Goal: Task Accomplishment & Management: Use online tool/utility

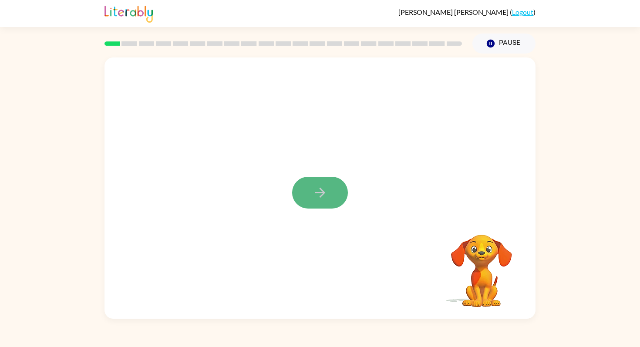
click at [329, 194] on button "button" at bounding box center [320, 193] width 56 height 32
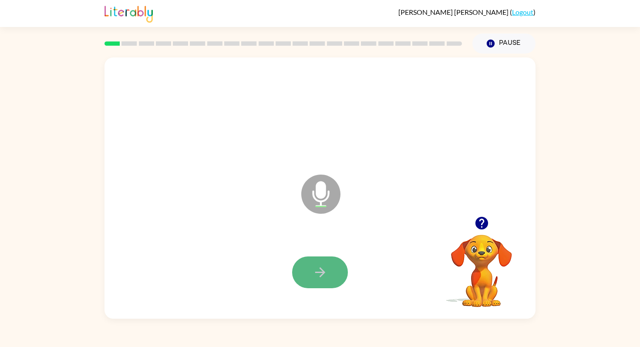
click at [304, 268] on button "button" at bounding box center [320, 273] width 56 height 32
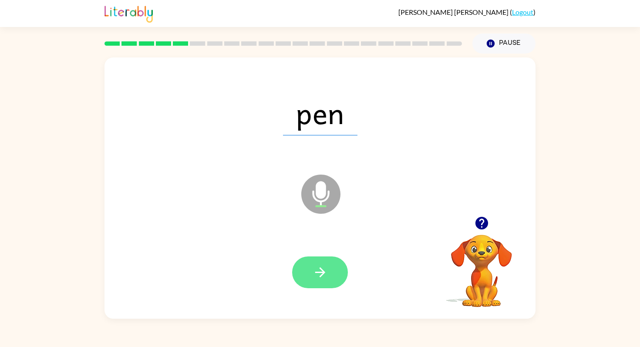
click at [316, 276] on icon "button" at bounding box center [320, 272] width 15 height 15
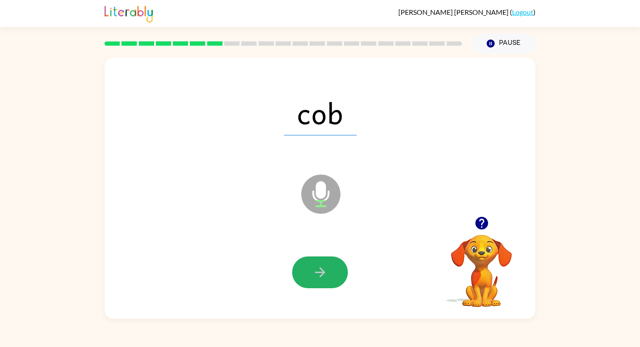
click at [316, 276] on icon "button" at bounding box center [320, 272] width 15 height 15
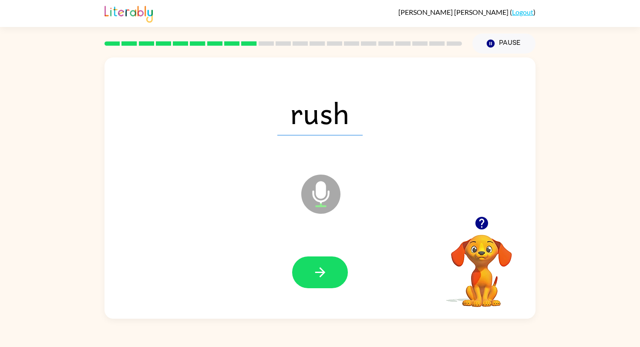
click at [316, 276] on icon "button" at bounding box center [320, 272] width 15 height 15
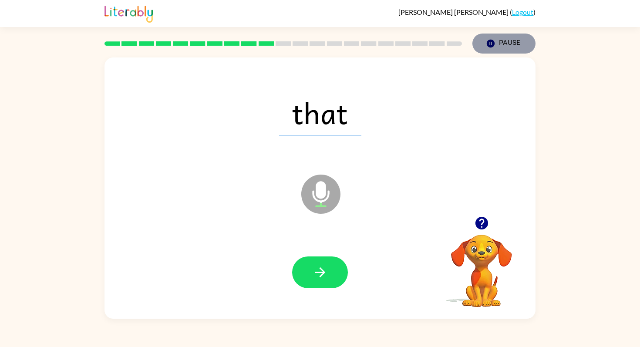
click at [506, 47] on button "Pause Pause" at bounding box center [504, 44] width 63 height 20
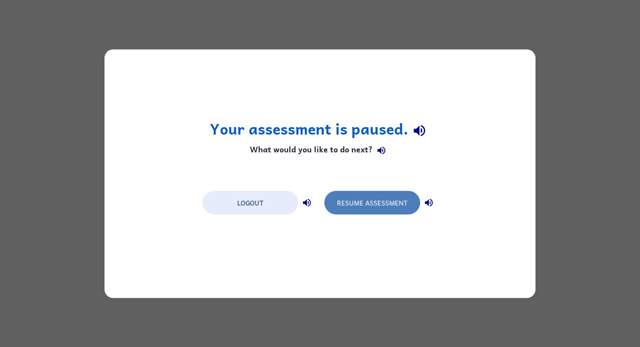
click at [375, 201] on button "Resume Assessment" at bounding box center [373, 203] width 96 height 24
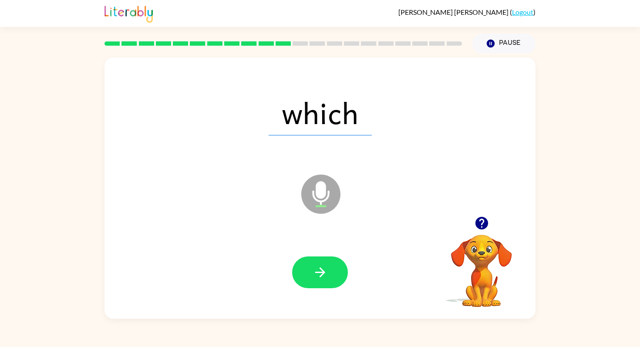
click at [327, 271] on icon "button" at bounding box center [320, 272] width 15 height 15
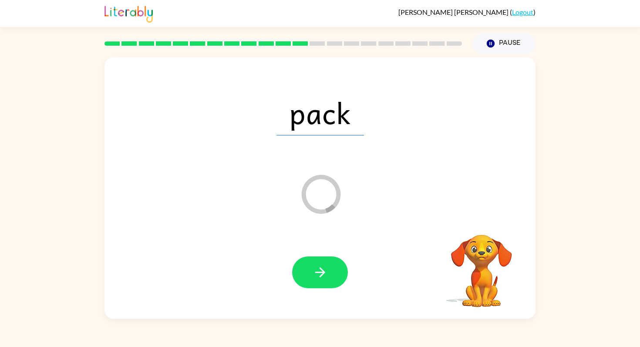
click at [327, 271] on icon "button" at bounding box center [320, 272] width 15 height 15
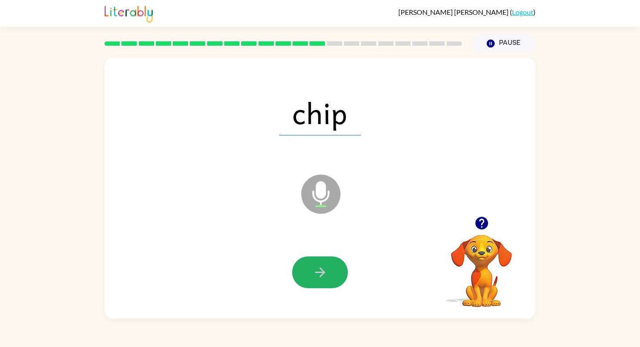
click at [327, 271] on icon "button" at bounding box center [320, 272] width 15 height 15
click at [325, 274] on icon "button" at bounding box center [320, 272] width 15 height 15
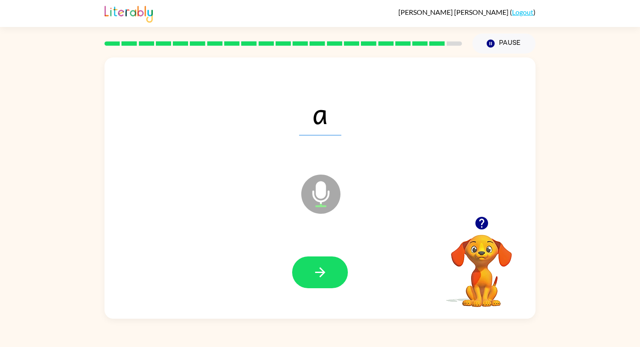
click at [325, 274] on icon "button" at bounding box center [320, 272] width 15 height 15
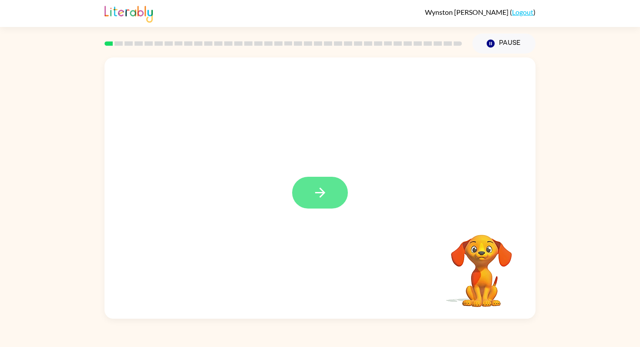
click at [326, 194] on icon "button" at bounding box center [320, 192] width 15 height 15
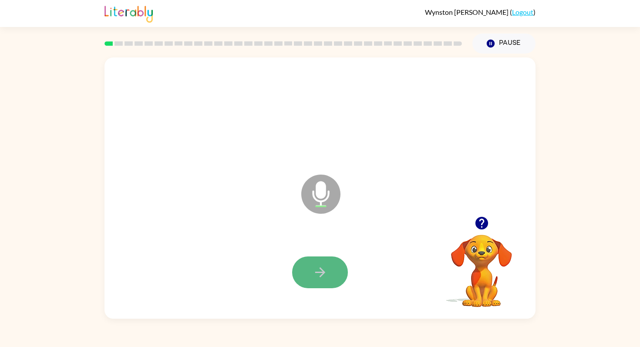
click at [320, 273] on icon "button" at bounding box center [320, 272] width 15 height 15
click at [339, 278] on button "button" at bounding box center [320, 273] width 56 height 32
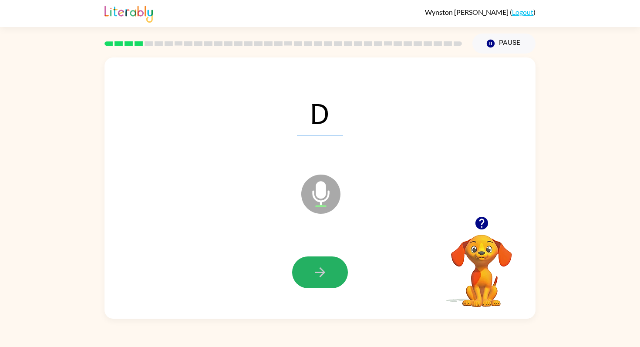
click at [339, 278] on button "button" at bounding box center [320, 273] width 56 height 32
click at [333, 270] on button "button" at bounding box center [320, 273] width 56 height 32
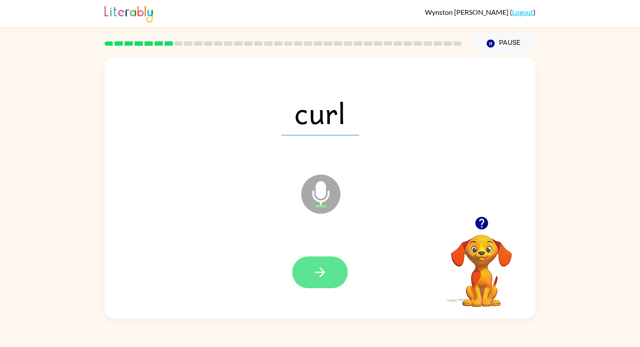
click at [333, 270] on button "button" at bounding box center [320, 273] width 56 height 32
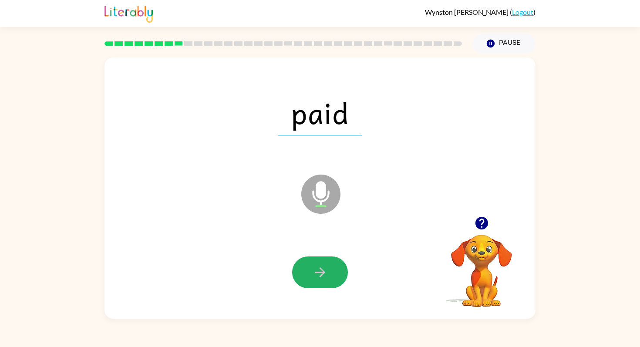
click at [333, 270] on button "button" at bounding box center [320, 273] width 56 height 32
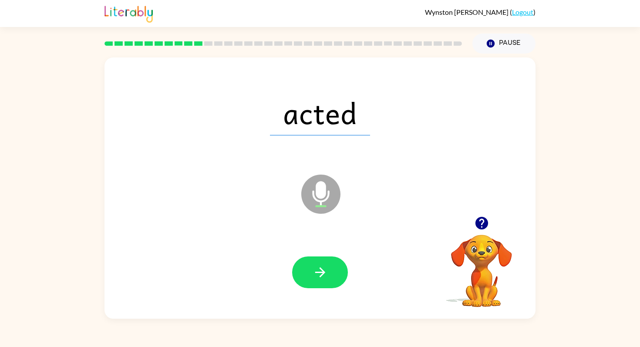
click at [333, 270] on button "button" at bounding box center [320, 273] width 56 height 32
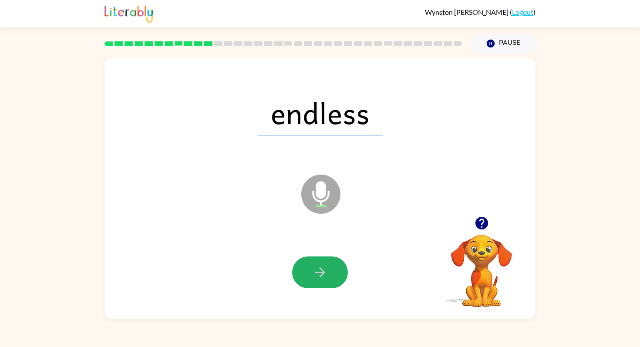
click at [333, 270] on button "button" at bounding box center [320, 273] width 56 height 32
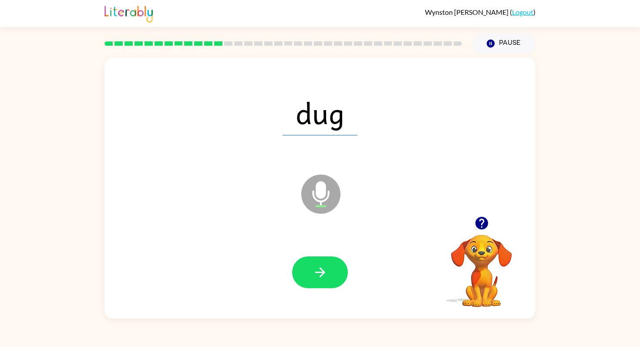
click at [333, 270] on button "button" at bounding box center [320, 273] width 56 height 32
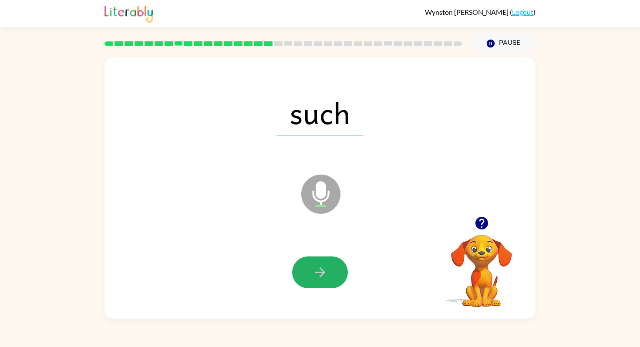
click at [333, 270] on button "button" at bounding box center [320, 273] width 56 height 32
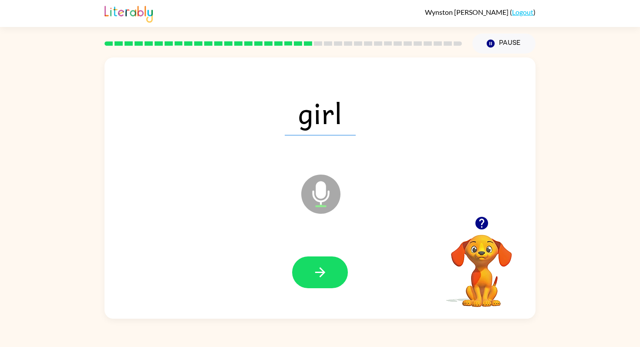
click at [333, 270] on button "button" at bounding box center [320, 273] width 56 height 32
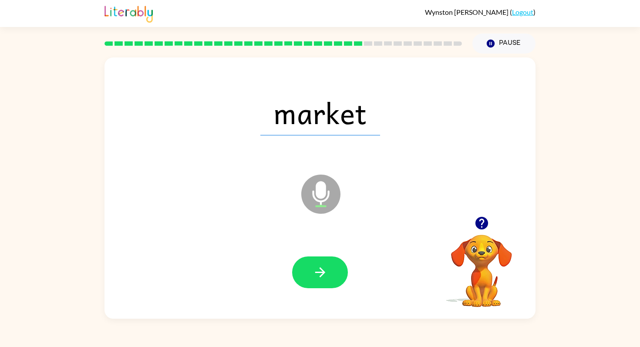
click at [333, 270] on button "button" at bounding box center [320, 273] width 56 height 32
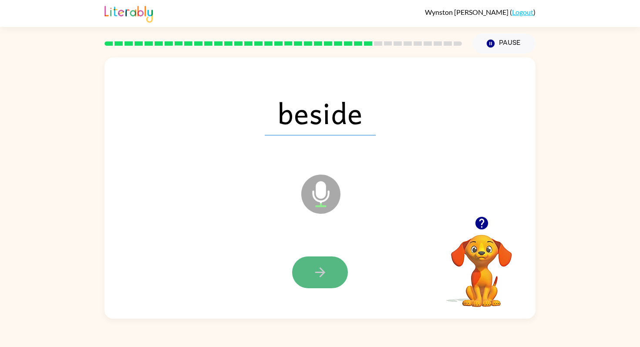
click at [333, 270] on button "button" at bounding box center [320, 273] width 56 height 32
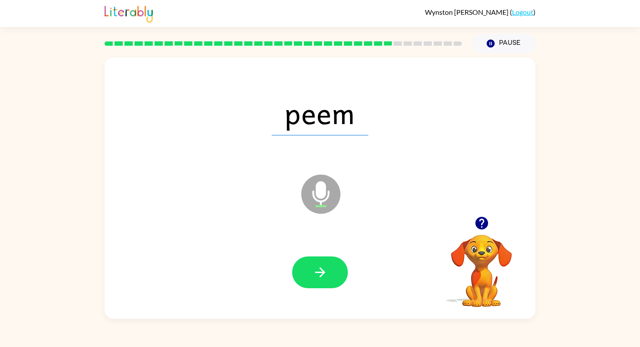
click at [333, 270] on button "button" at bounding box center [320, 273] width 56 height 32
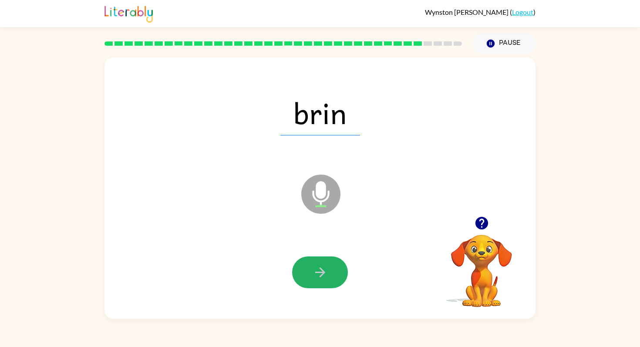
click at [333, 270] on button "button" at bounding box center [320, 273] width 56 height 32
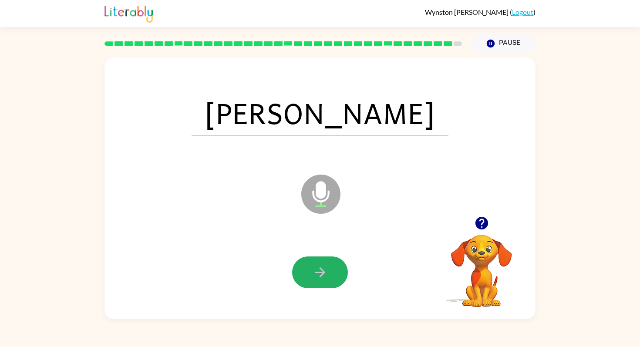
click at [333, 270] on button "button" at bounding box center [320, 273] width 56 height 32
